Goal: Task Accomplishment & Management: Complete application form

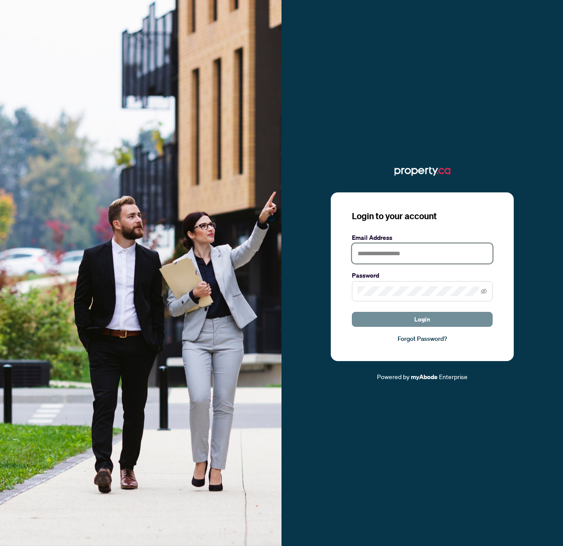
type input "**********"
click at [423, 315] on span "Login" at bounding box center [422, 320] width 16 height 14
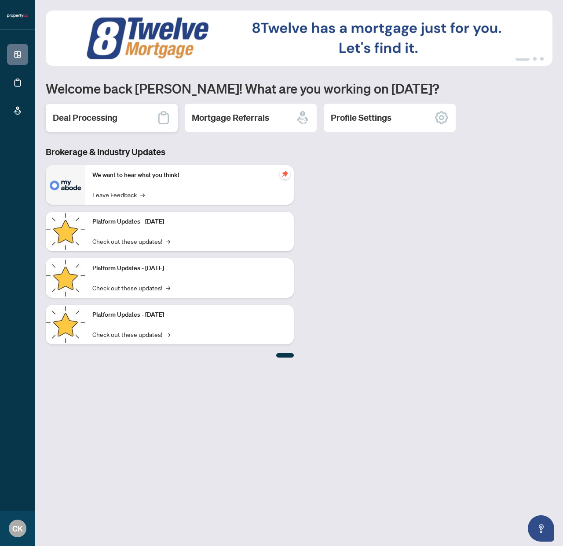
click at [87, 130] on div "Deal Processing" at bounding box center [112, 118] width 132 height 28
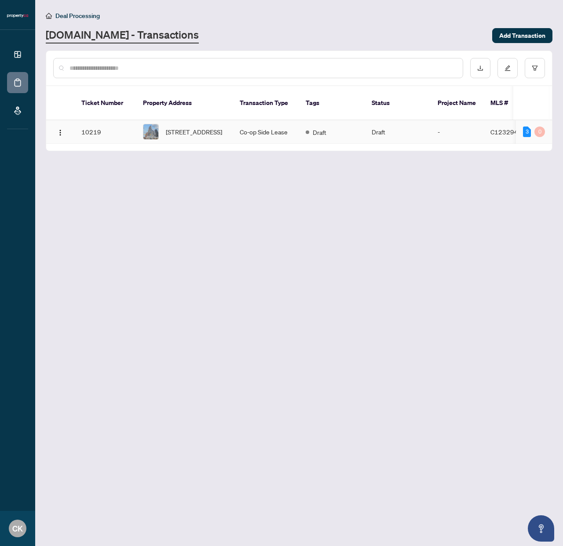
click at [122, 128] on td "10219" at bounding box center [105, 131] width 62 height 23
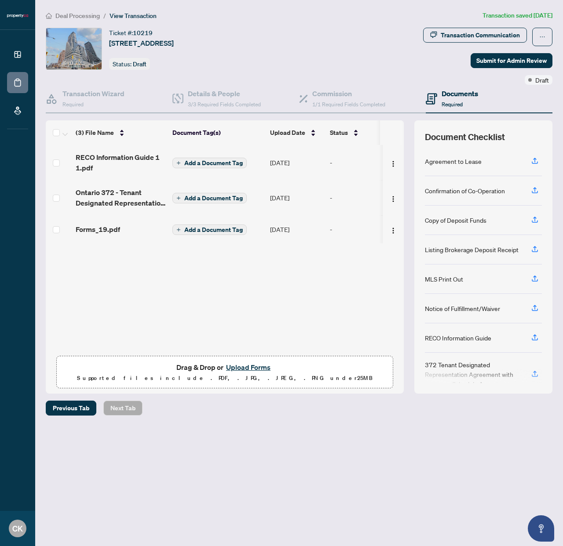
click at [248, 370] on button "Upload Forms" at bounding box center [248, 367] width 50 height 11
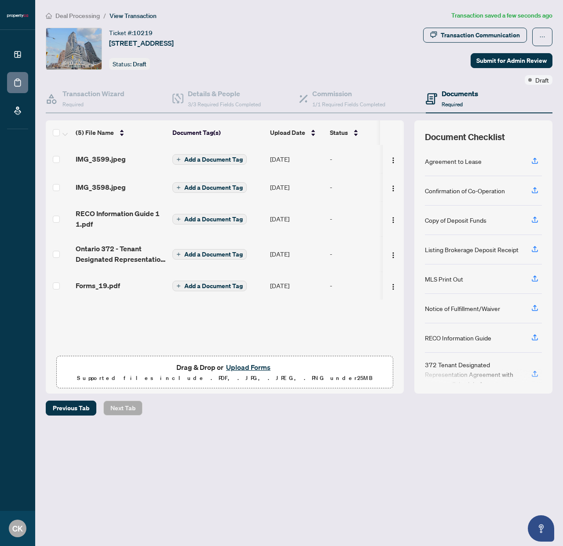
scroll to position [16, 0]
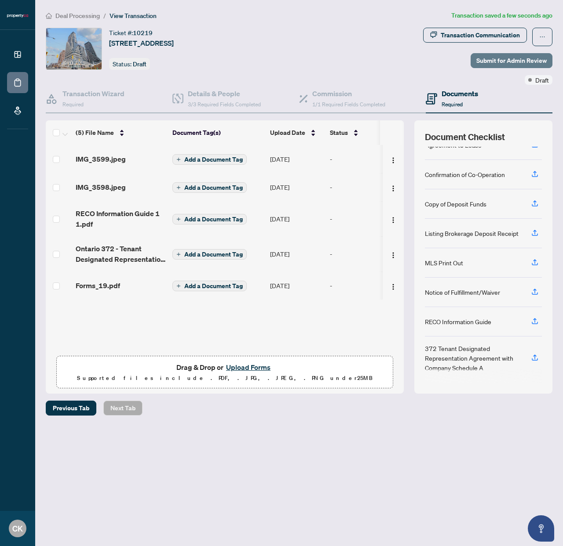
click at [524, 59] on span "Submit for Admin Review" at bounding box center [511, 61] width 70 height 14
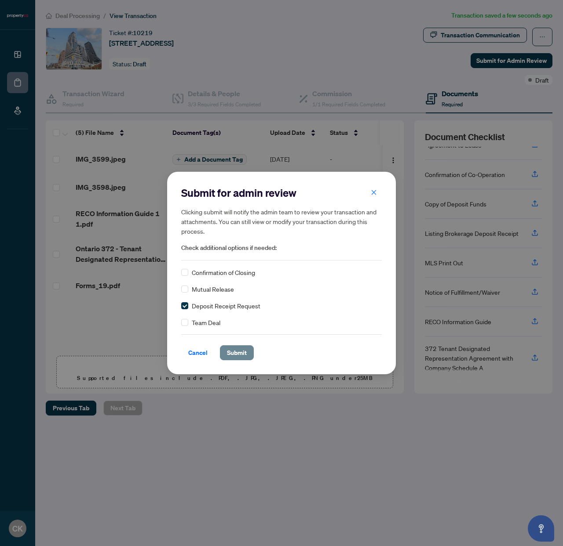
click at [243, 355] on button "Submit" at bounding box center [237, 353] width 34 height 15
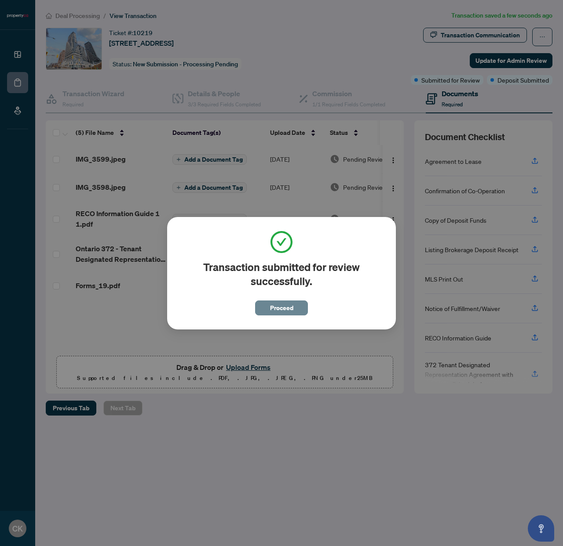
click at [286, 305] on span "Proceed" at bounding box center [281, 308] width 23 height 14
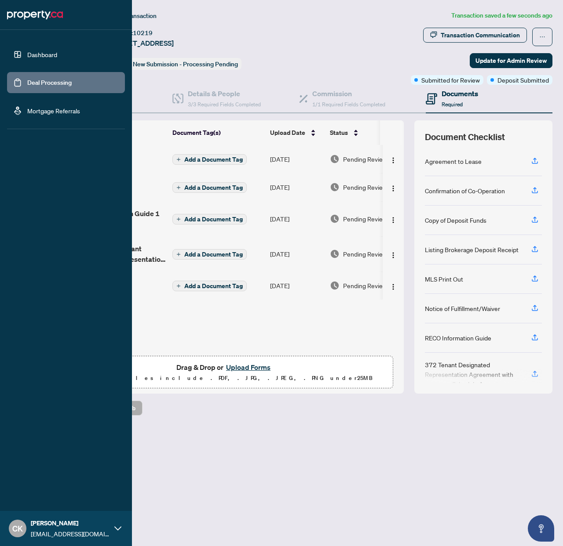
click at [27, 55] on link "Dashboard" at bounding box center [42, 55] width 30 height 8
